Goal: Information Seeking & Learning: Learn about a topic

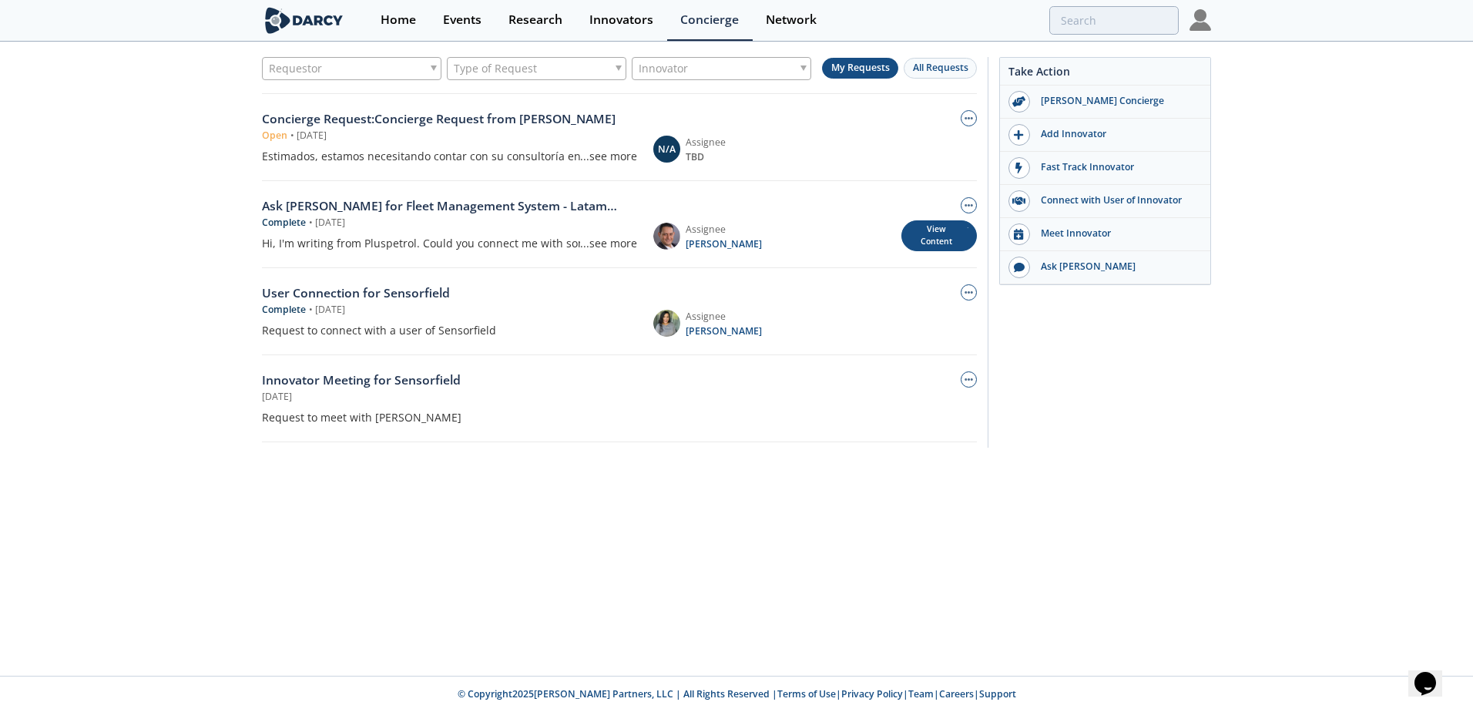
click at [951, 242] on div "View Content" at bounding box center [938, 236] width 75 height 32
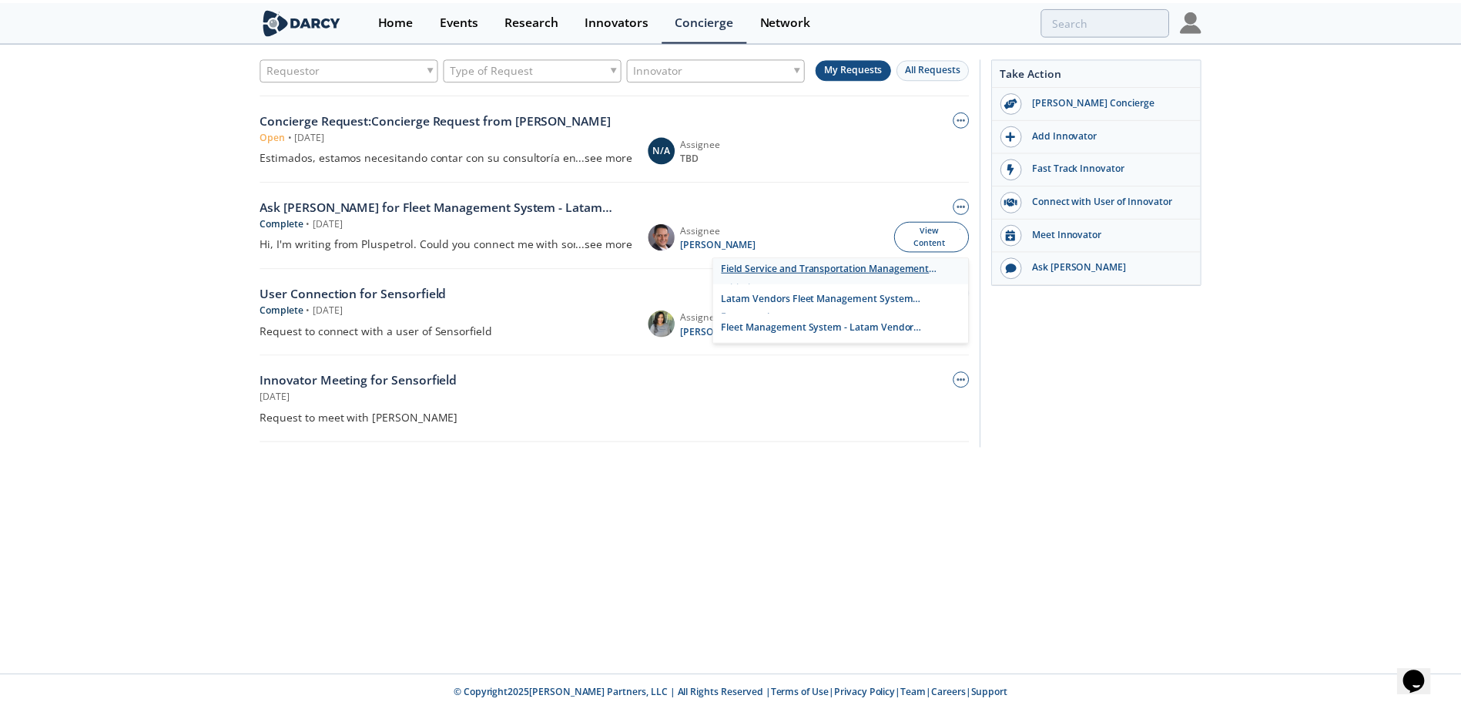
scroll to position [5, 0]
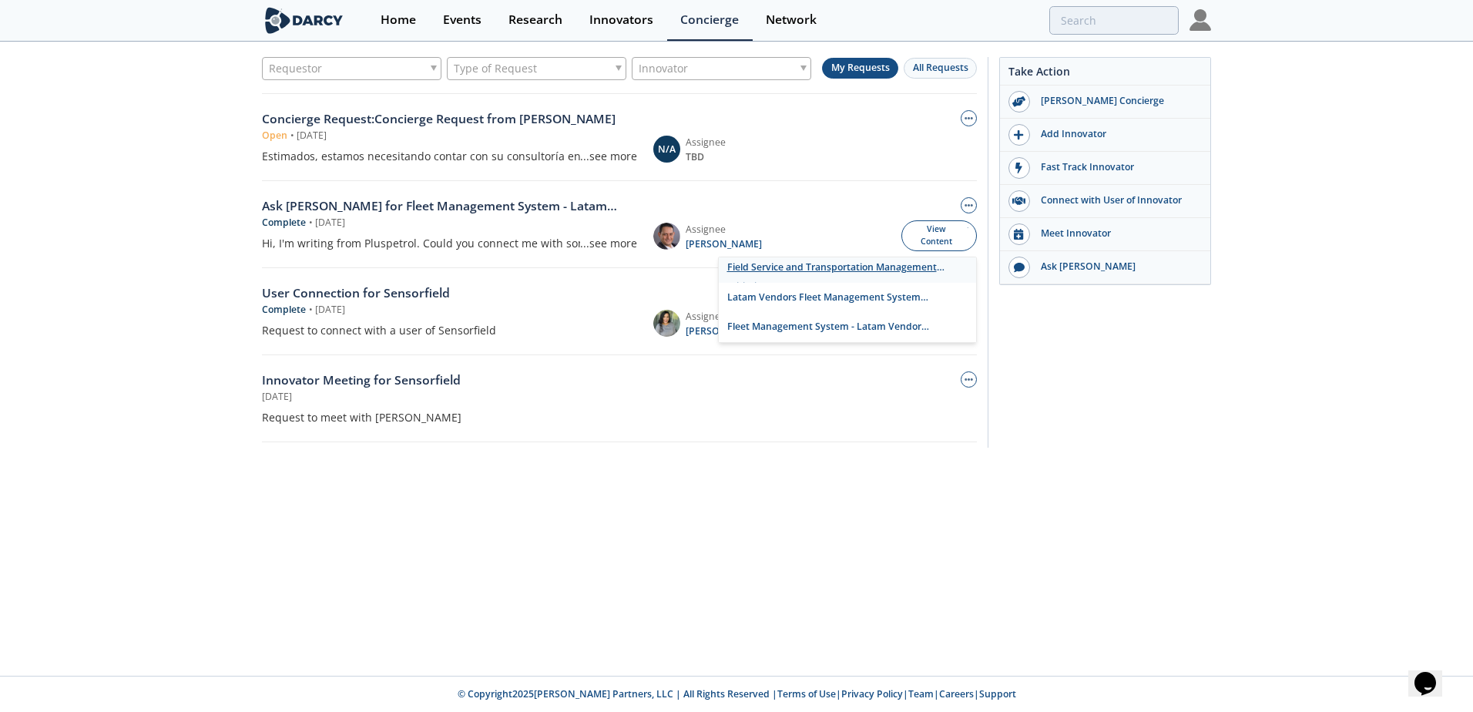
click at [878, 265] on link "Field Service and Transportation Management Initiatives" at bounding box center [847, 268] width 257 height 30
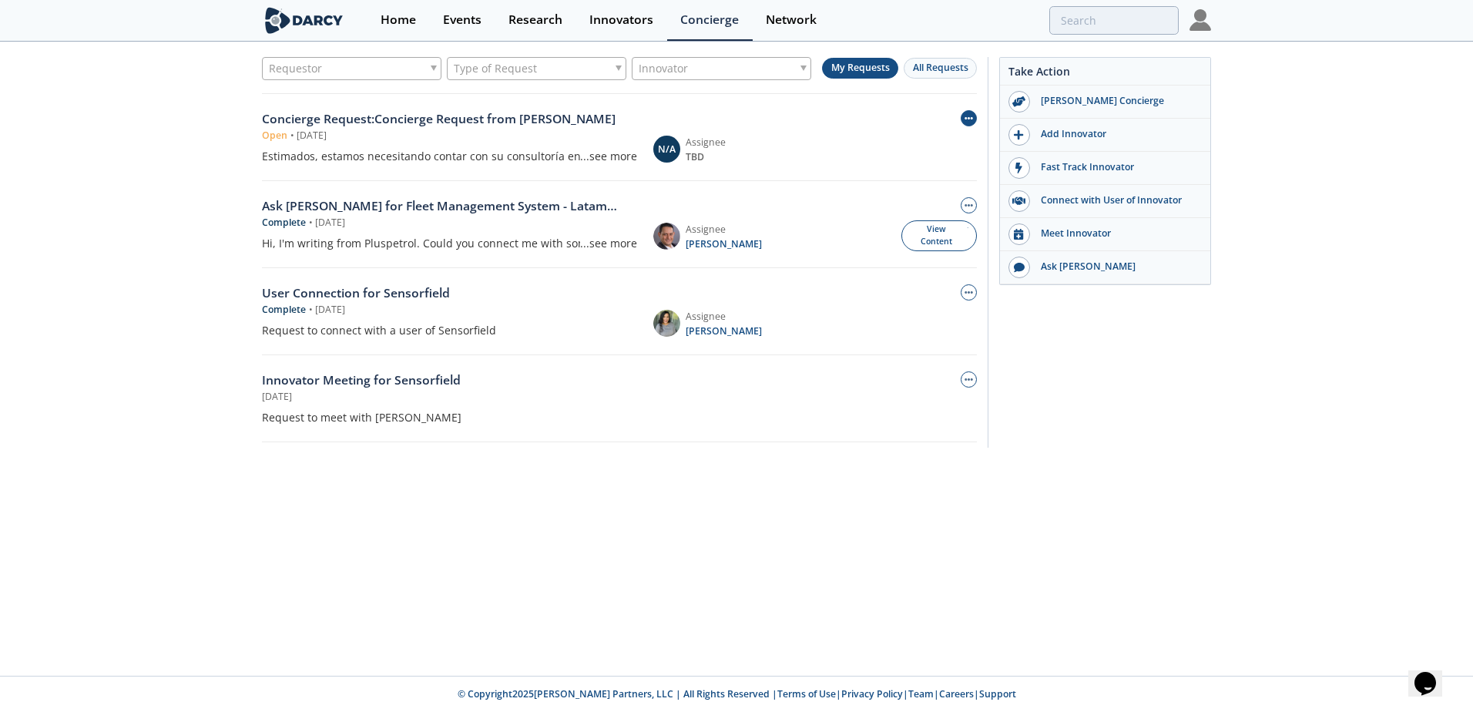
click at [967, 126] on button "button" at bounding box center [968, 118] width 16 height 16
click at [700, 174] on div "Concierge Request : Concierge Request from [PERSON_NAME] Open • [DATE] Estimado…" at bounding box center [619, 137] width 715 height 87
click at [695, 136] on div "Assignee" at bounding box center [722, 143] width 75 height 14
click at [651, 161] on div "Concierge Request : Concierge Request from [PERSON_NAME] Open • [DATE] Estimado…" at bounding box center [619, 137] width 715 height 54
click at [607, 158] on div "...see more" at bounding box center [608, 156] width 57 height 16
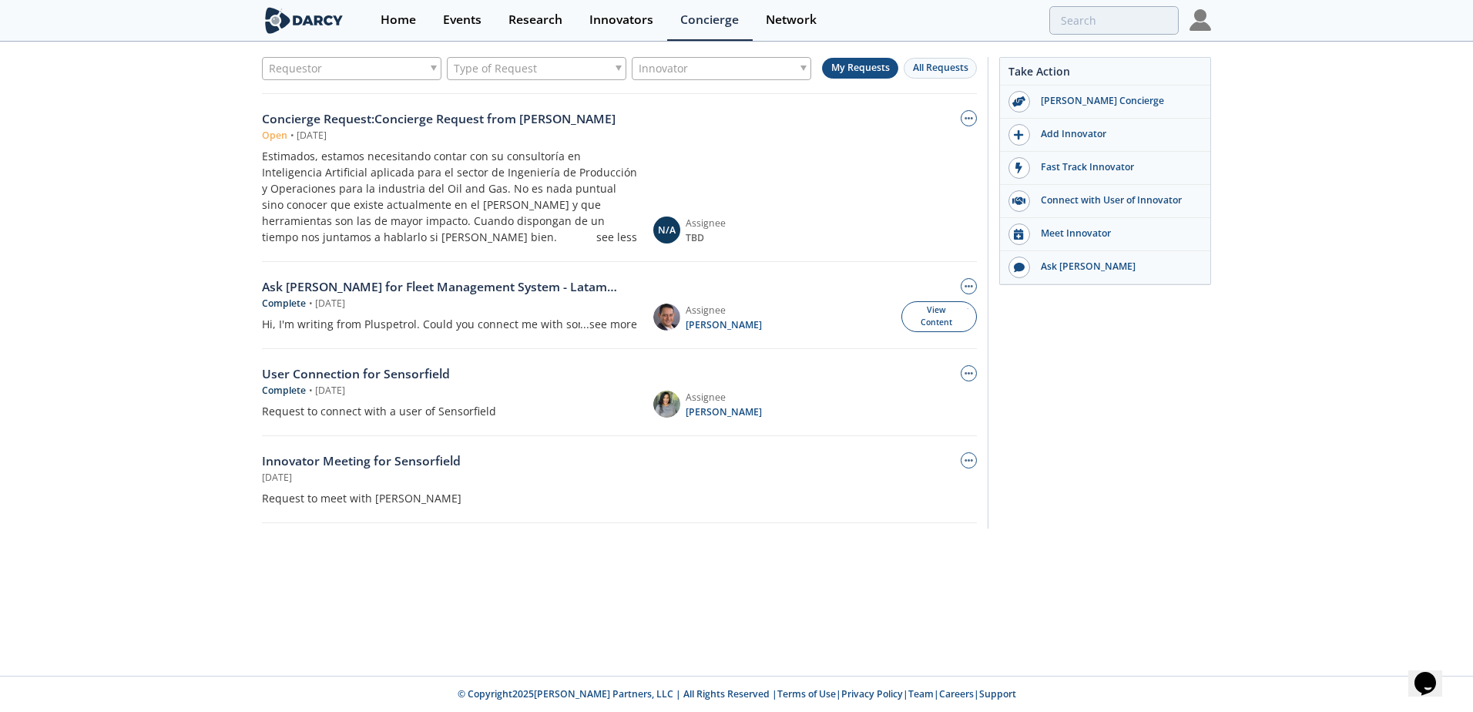
drag, startPoint x: 717, startPoint y: 239, endPoint x: 687, endPoint y: 225, distance: 33.1
click at [687, 225] on div "Assignee TBD" at bounding box center [720, 230] width 81 height 28
copy div "Assignee TBD"
click at [625, 239] on div "see less" at bounding box center [616, 237] width 41 height 16
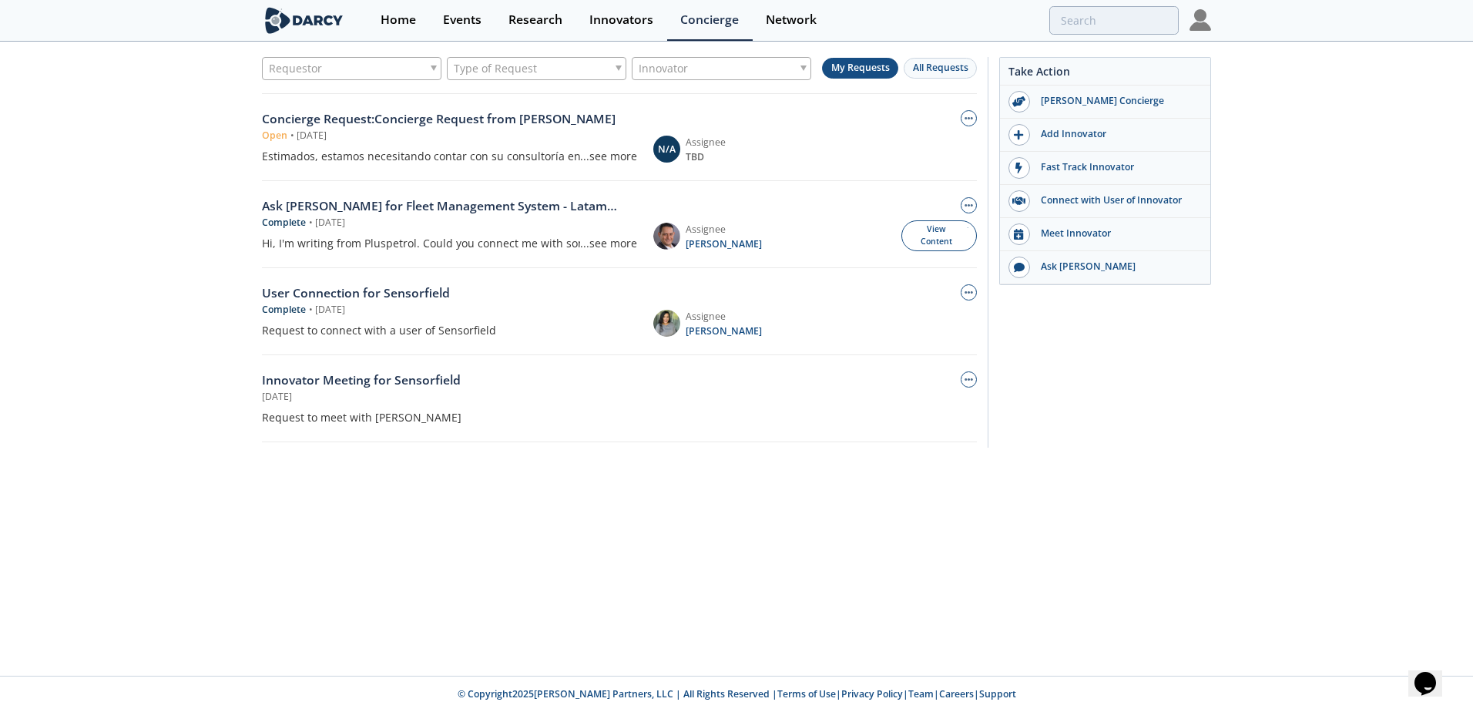
click at [614, 155] on div "...see more" at bounding box center [608, 156] width 57 height 16
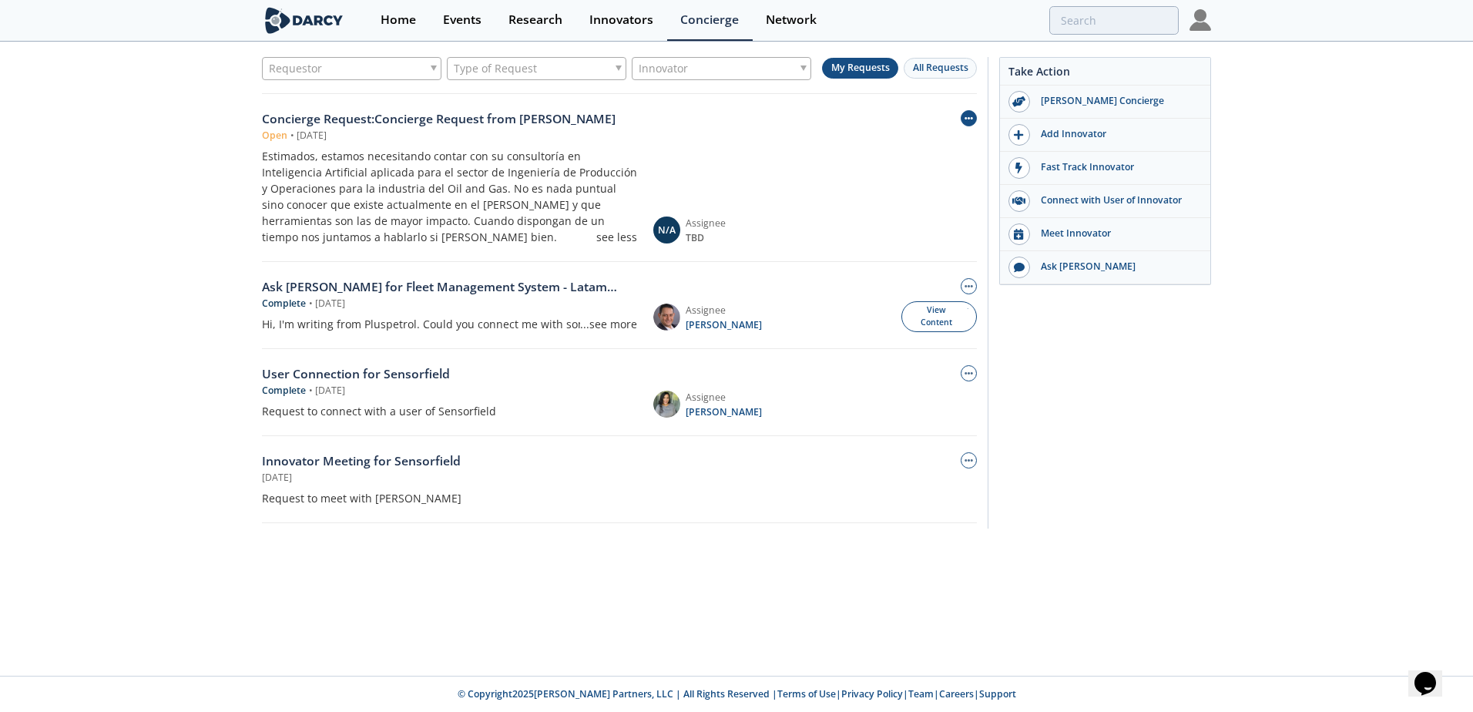
click at [970, 119] on icon "button" at bounding box center [968, 118] width 8 height 8
click at [632, 162] on div "Estimados, estamos necesitando contar con su consultoría en Inteligencia Artifi…" at bounding box center [449, 196] width 375 height 97
drag, startPoint x: 164, startPoint y: 343, endPoint x: 165, endPoint y: 360, distance: 17.0
click at [164, 347] on div "Requestor Type of Request Innovator My Requests All Requests Concierge Request …" at bounding box center [736, 296] width 1473 height 507
click at [526, 593] on div "Requestor Type of Request Innovator My Requests All Requests Concierge Request …" at bounding box center [736, 359] width 1473 height 632
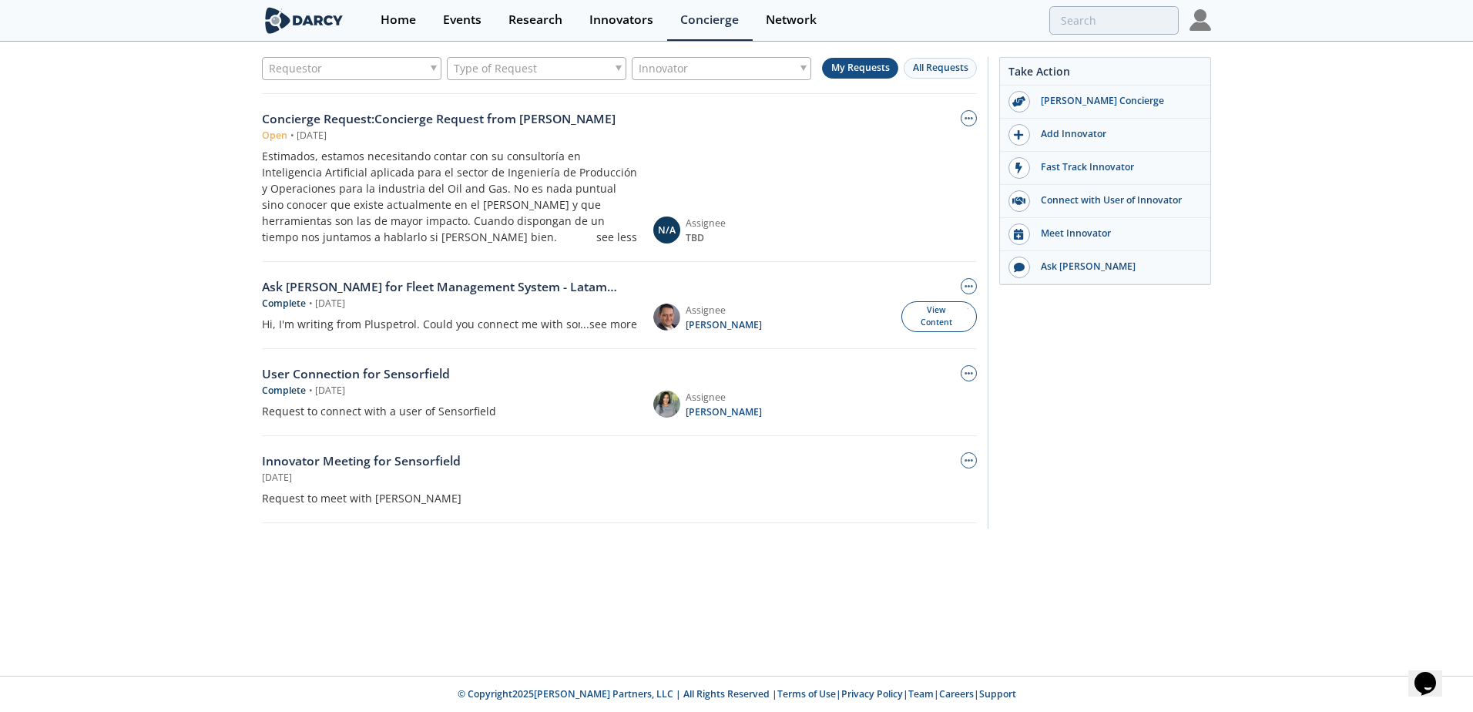
click at [514, 149] on div "Estimados, estamos necesitando contar con su consultoría en Inteligencia Artifi…" at bounding box center [449, 196] width 375 height 97
click at [269, 173] on div "Estimados, estamos necesitando contar con su consultoría en Inteligencia Artifi…" at bounding box center [449, 196] width 375 height 97
click at [340, 119] on div "Concierge Request : Concierge Request from [PERSON_NAME]" at bounding box center [449, 119] width 375 height 18
click at [666, 226] on div "N/A" at bounding box center [666, 229] width 27 height 27
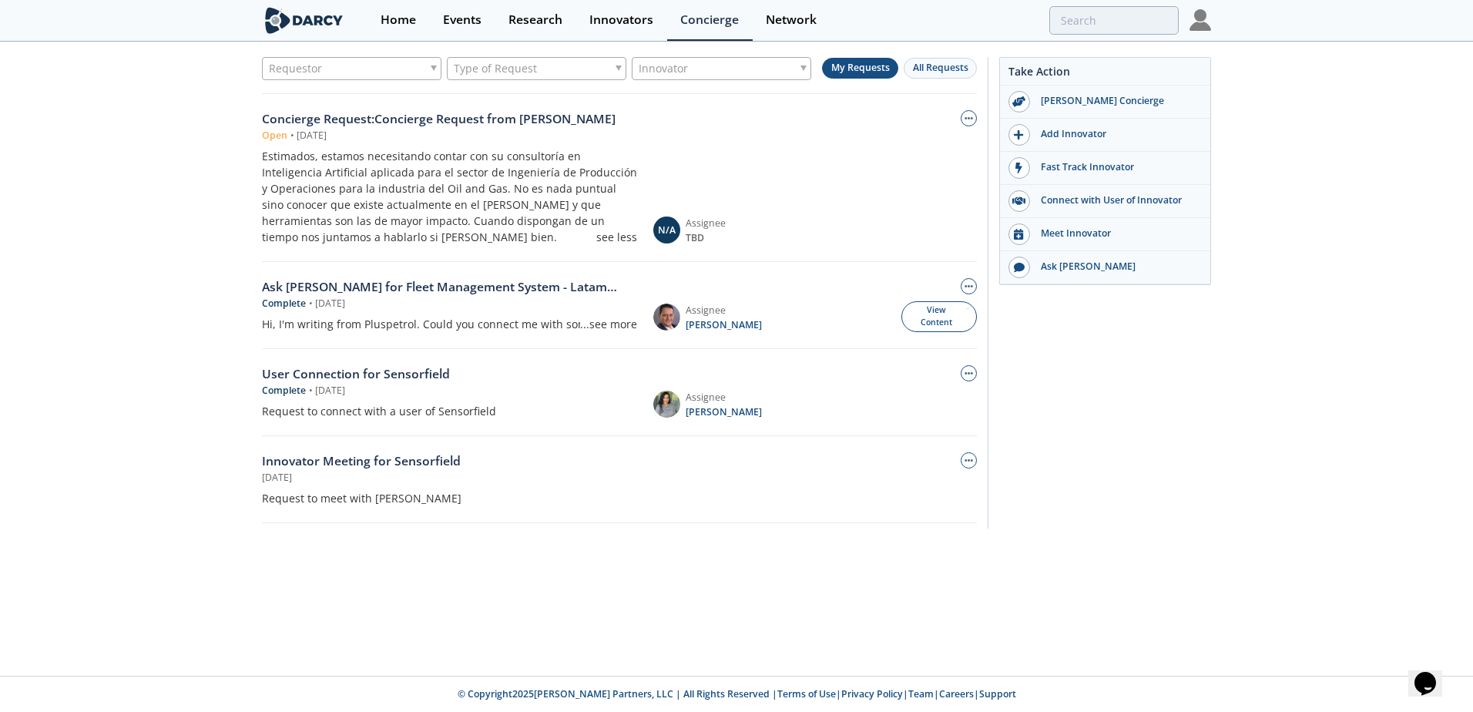
click at [687, 227] on div "Assignee" at bounding box center [722, 223] width 75 height 14
click at [696, 233] on span "TBD" at bounding box center [722, 238] width 75 height 14
click at [696, 237] on span "TBD" at bounding box center [722, 238] width 75 height 14
click at [705, 214] on div "Concierge Request : Concierge Request from [PERSON_NAME] Open • [DATE] Estimado…" at bounding box center [619, 177] width 715 height 135
click at [630, 240] on div "see less" at bounding box center [616, 237] width 41 height 16
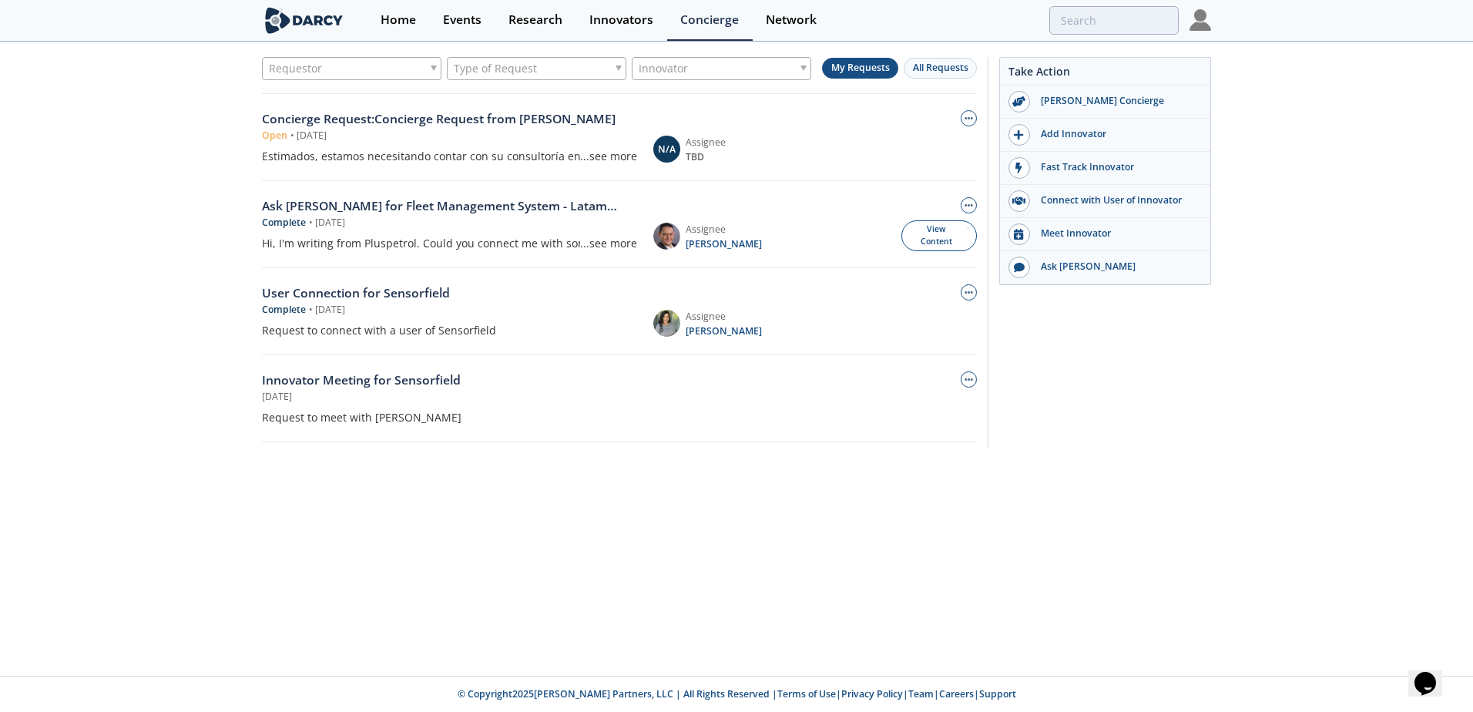
click at [619, 161] on div "...see more" at bounding box center [608, 156] width 57 height 16
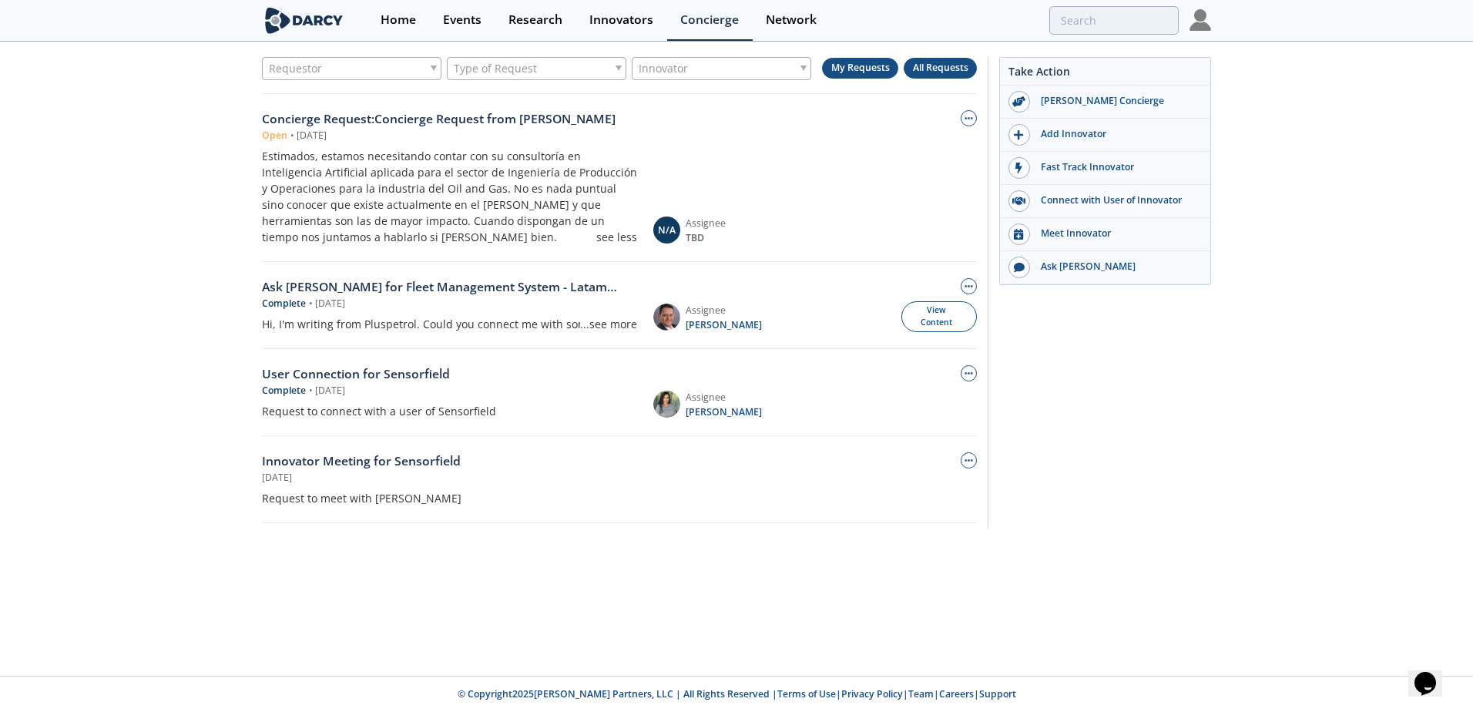
click at [913, 74] on span "All Requests" at bounding box center [940, 67] width 55 height 13
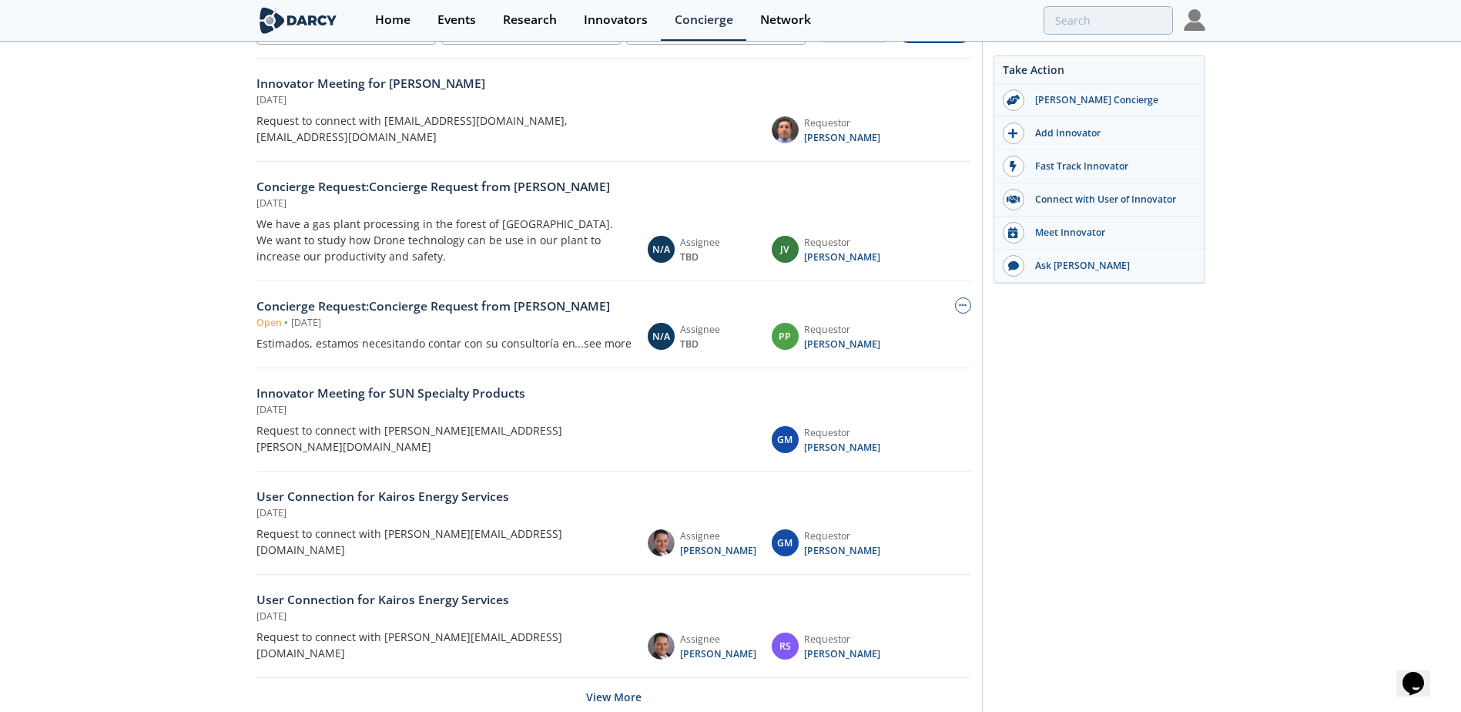
scroll to position [54, 0]
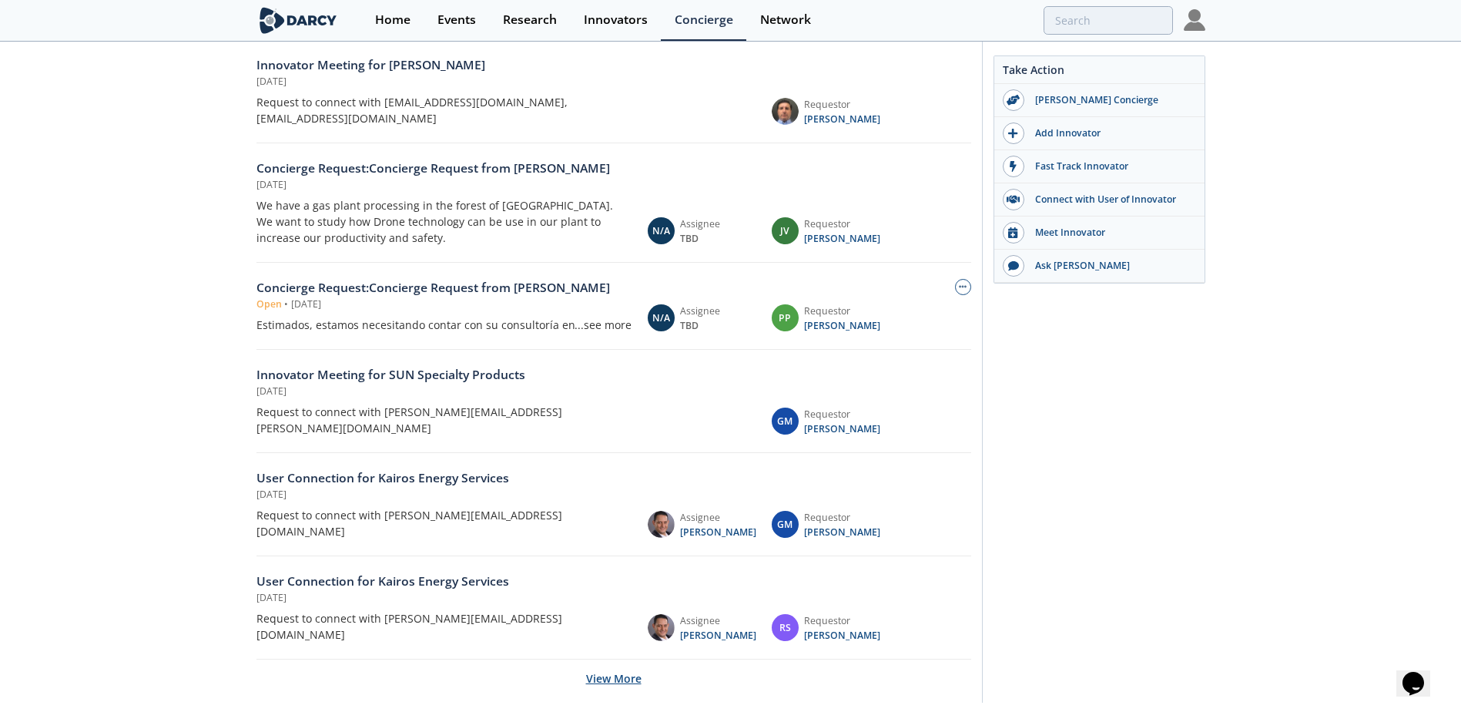
click at [596, 659] on button "View More" at bounding box center [613, 678] width 55 height 38
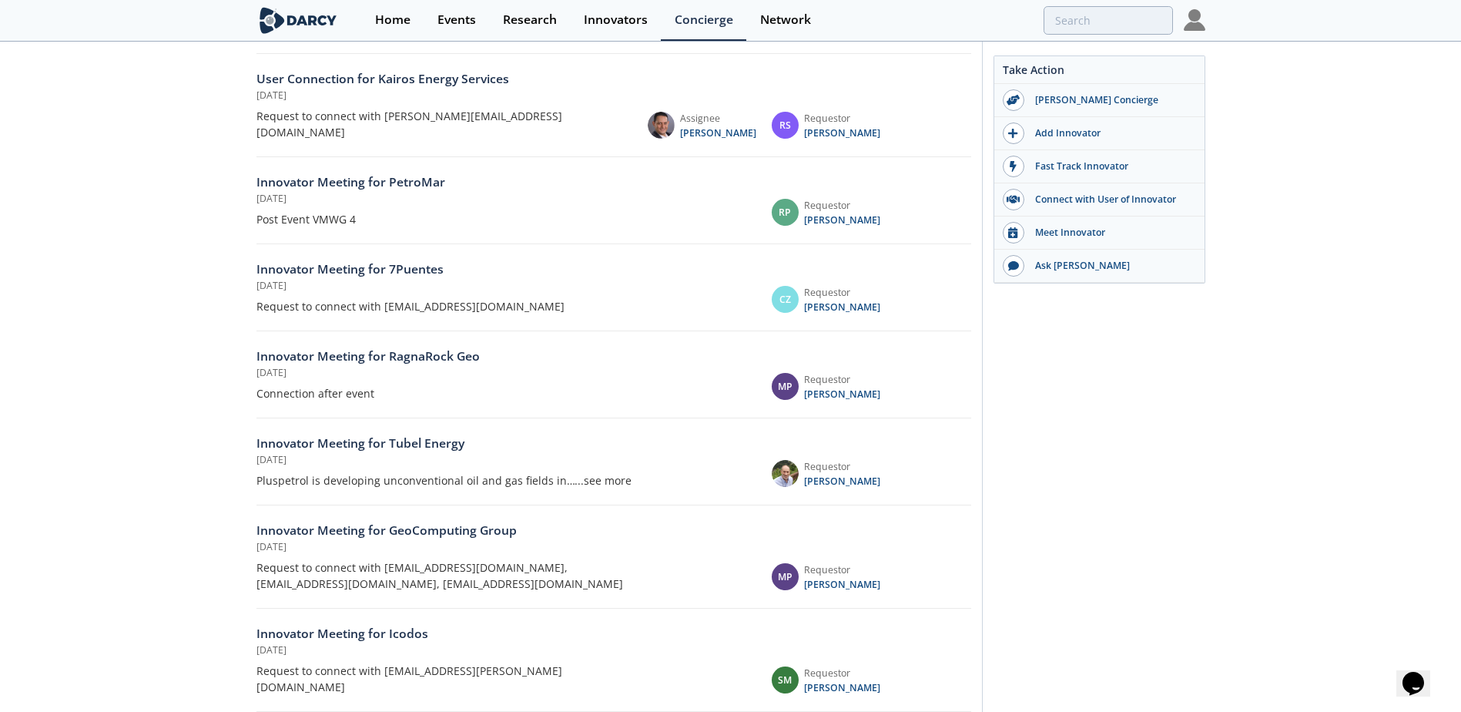
scroll to position [592, 0]
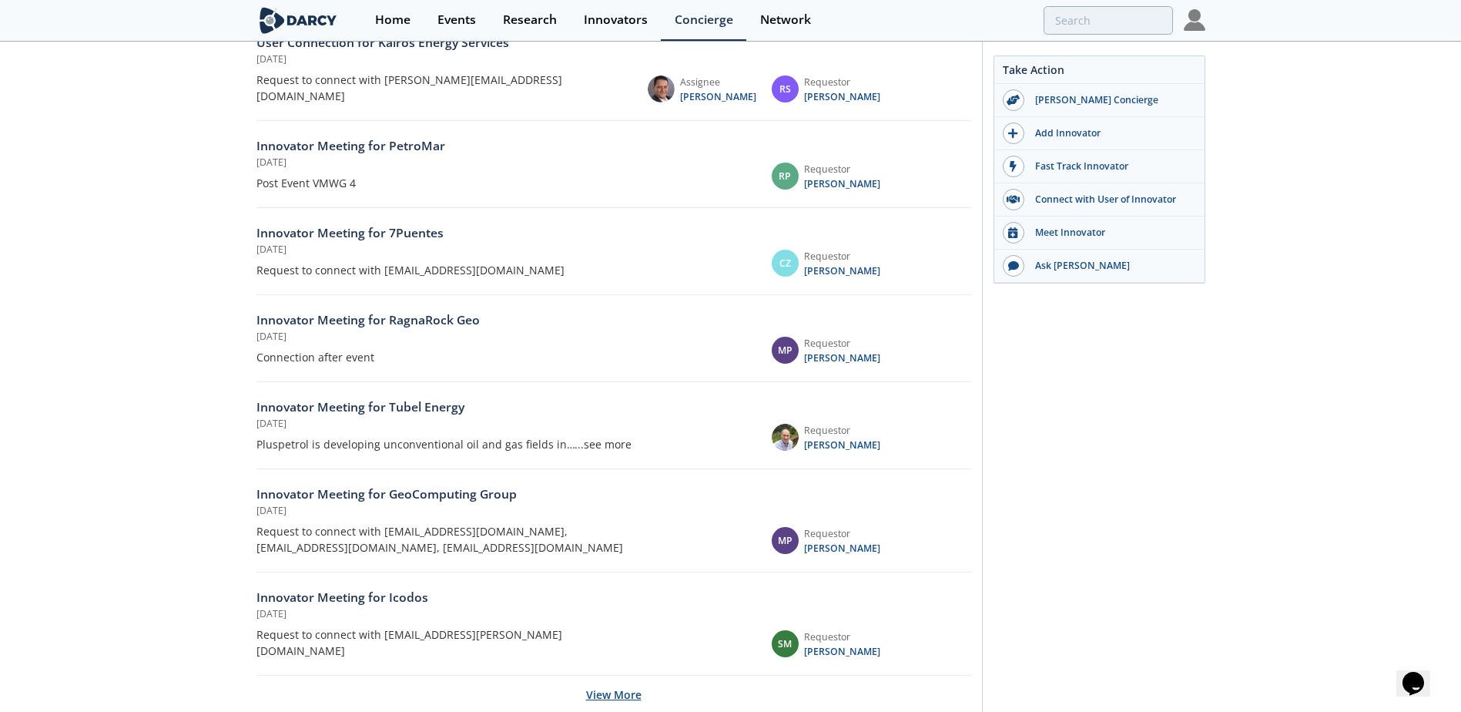
click at [594, 675] on button "View More" at bounding box center [613, 694] width 55 height 38
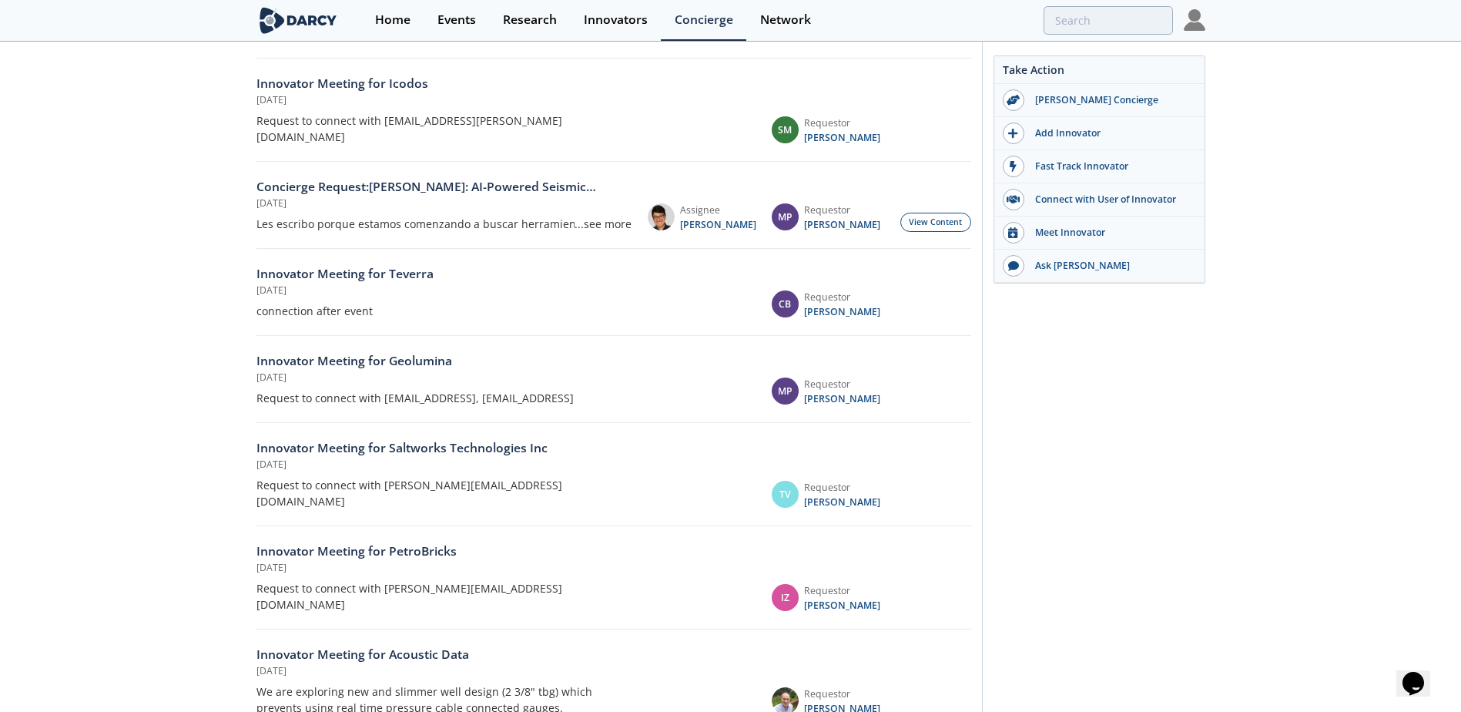
scroll to position [1131, 0]
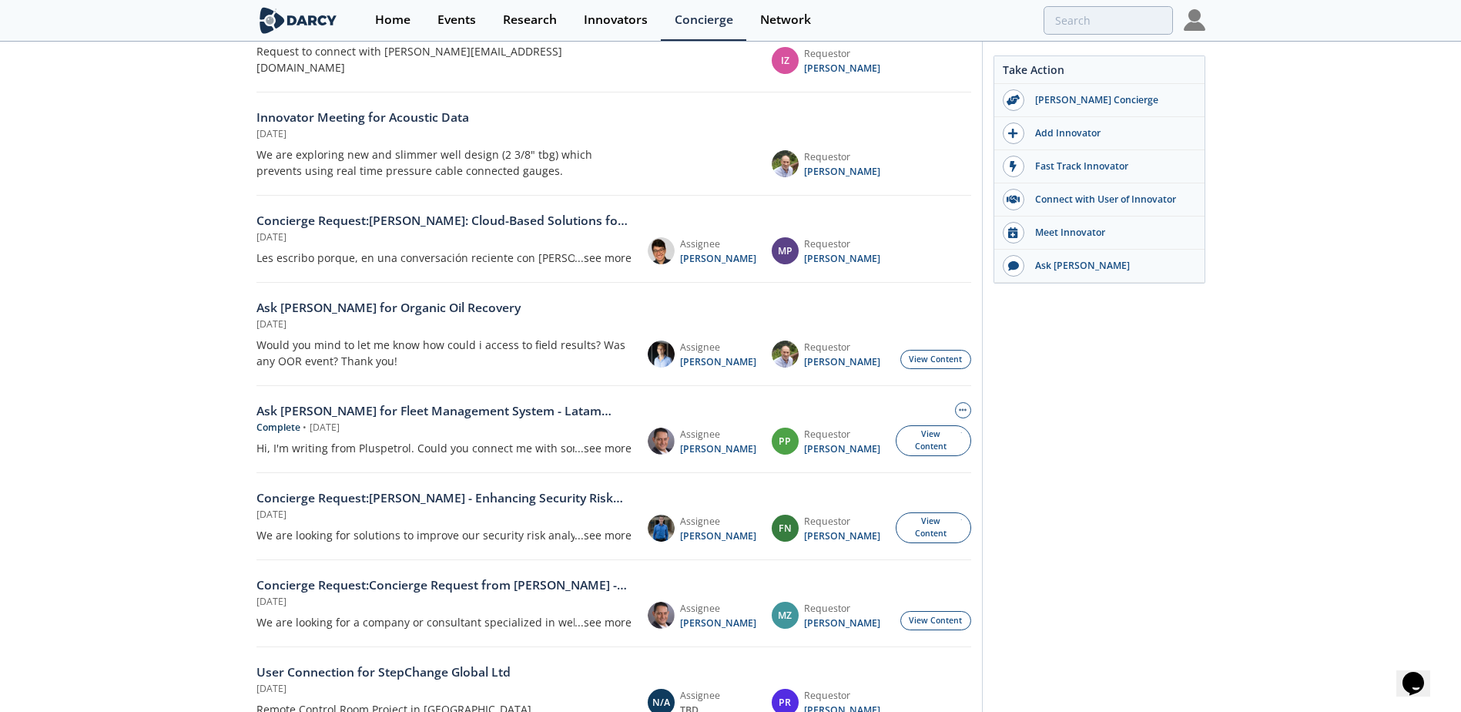
scroll to position [1669, 0]
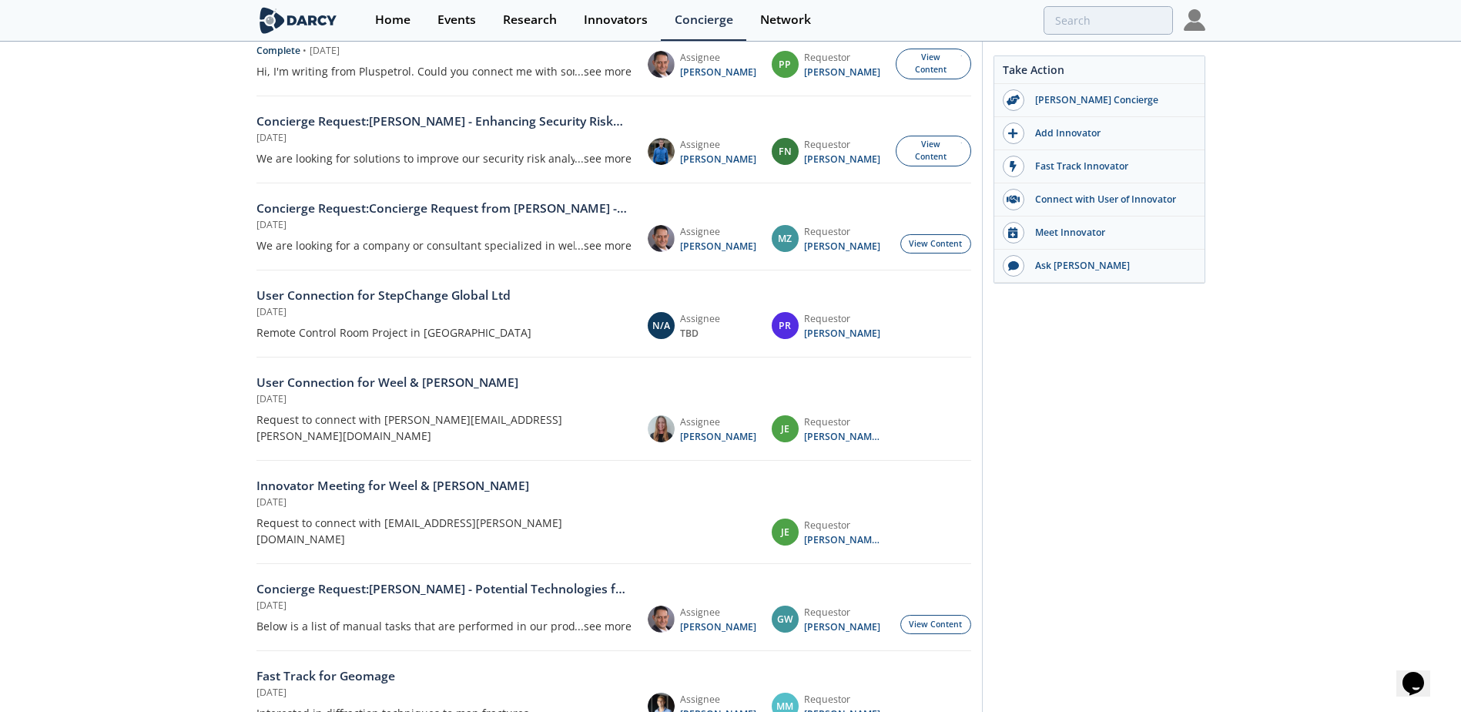
scroll to position [2054, 0]
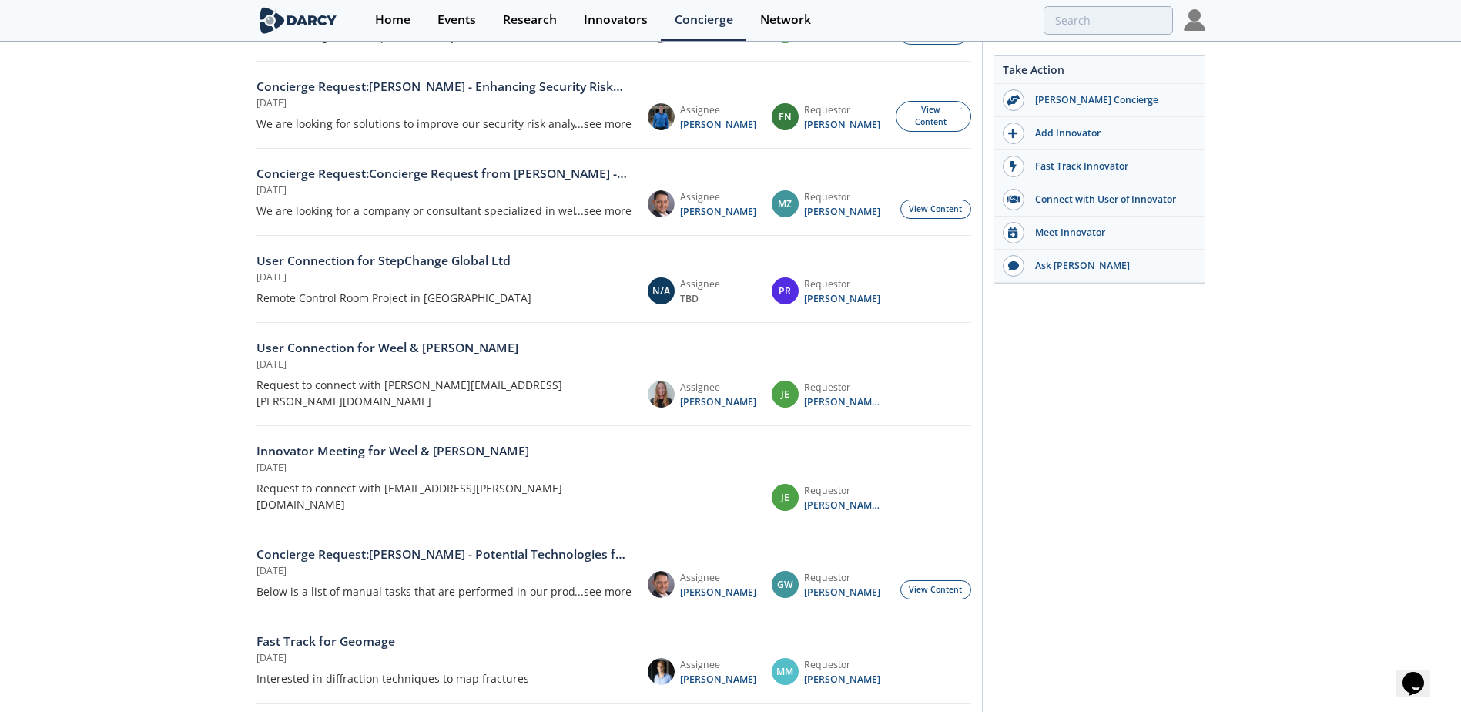
click at [598, 583] on div "...see more" at bounding box center [603, 591] width 57 height 16
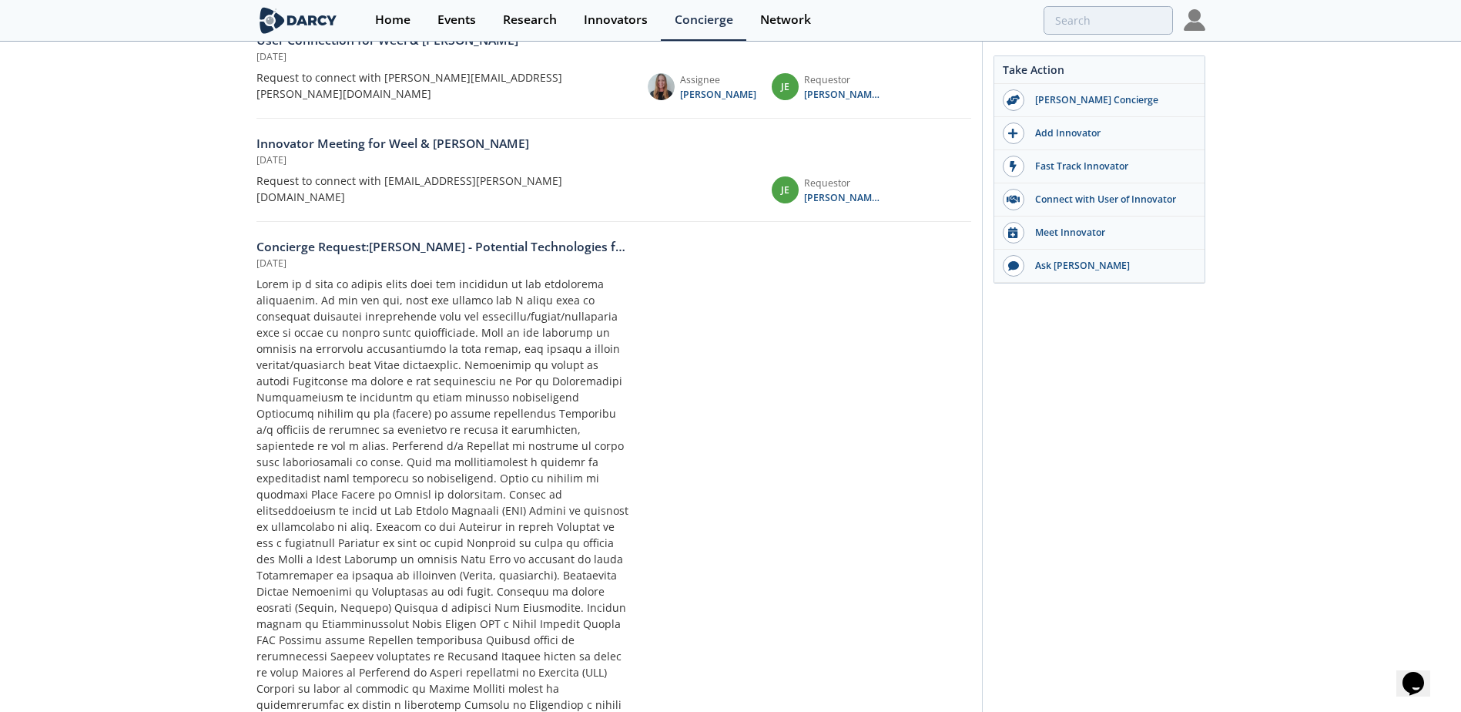
scroll to position [2362, 0]
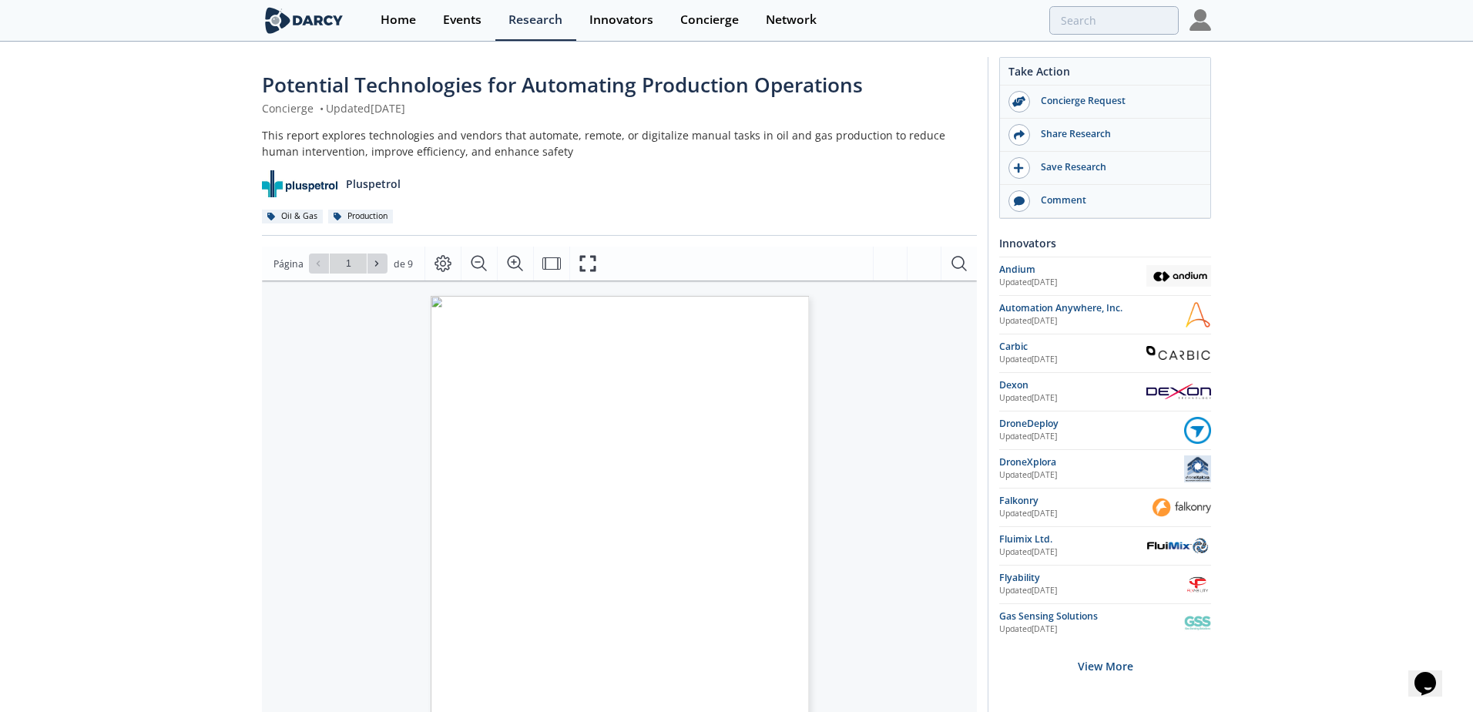
type input "2"
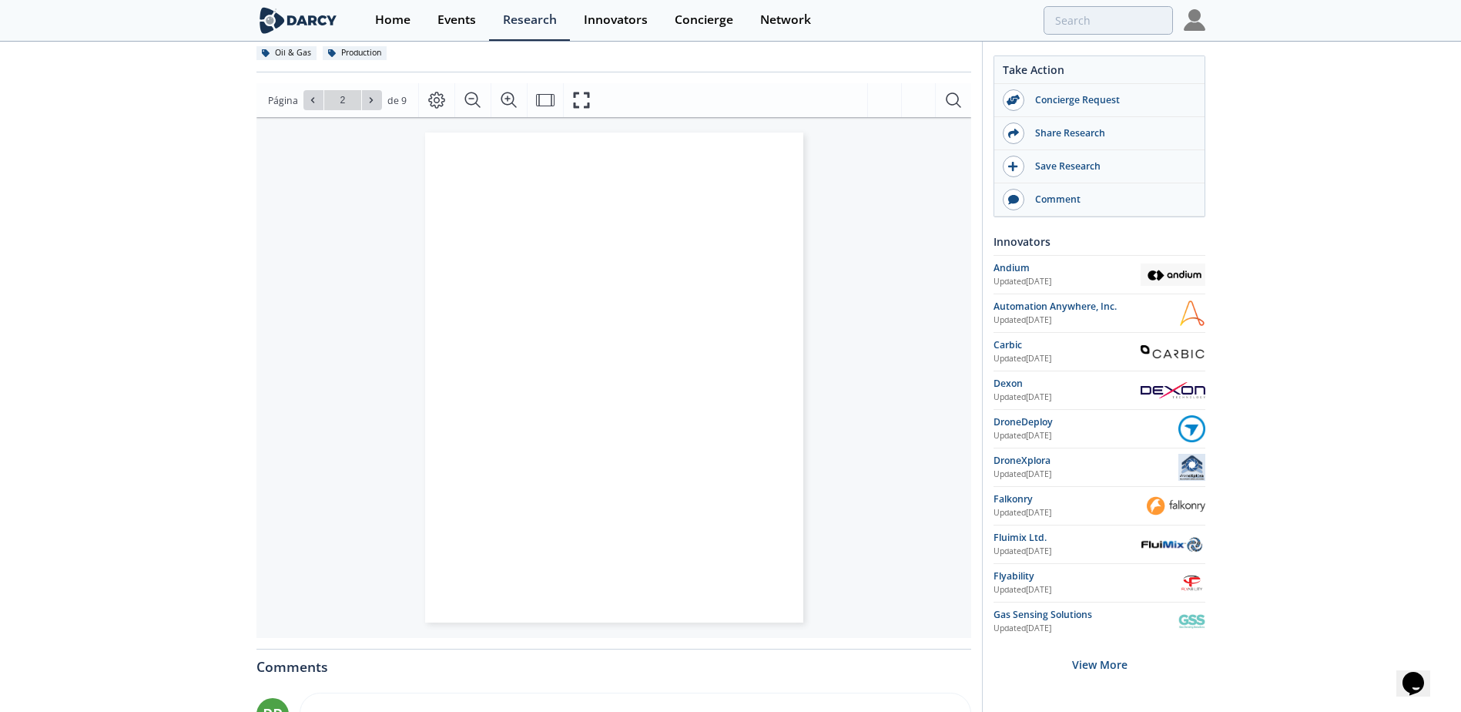
scroll to position [160, 0]
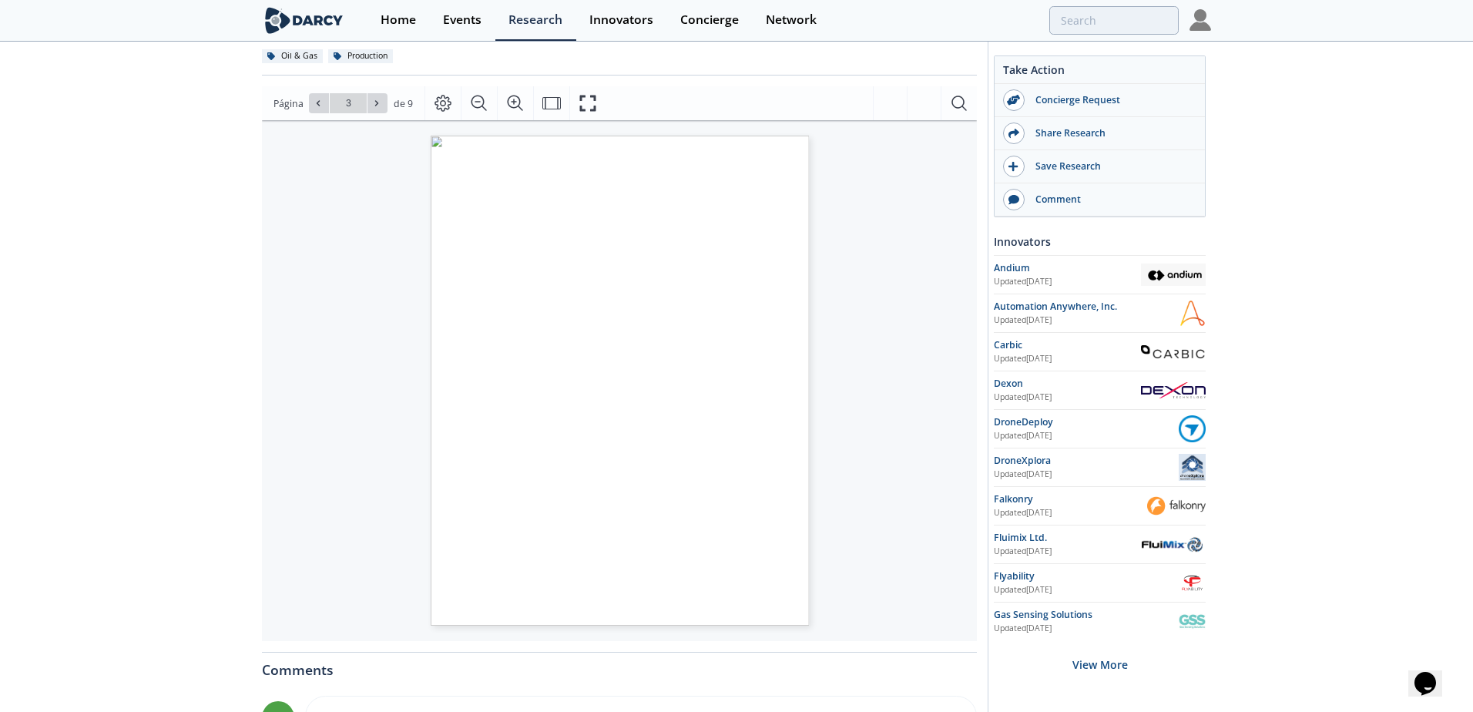
type input "4"
type input "8"
